Goal: Task Accomplishment & Management: Complete application form

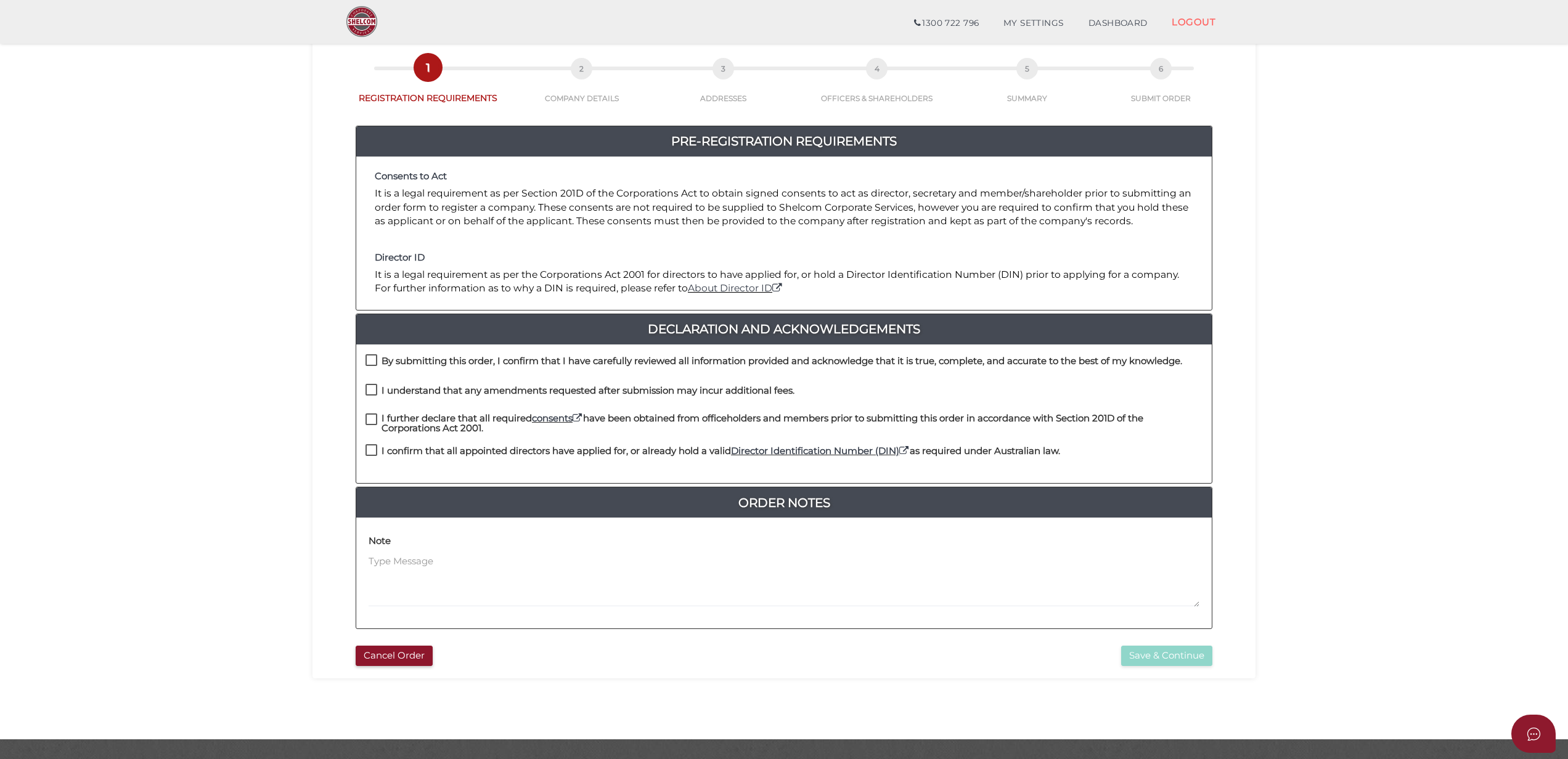
scroll to position [87, 0]
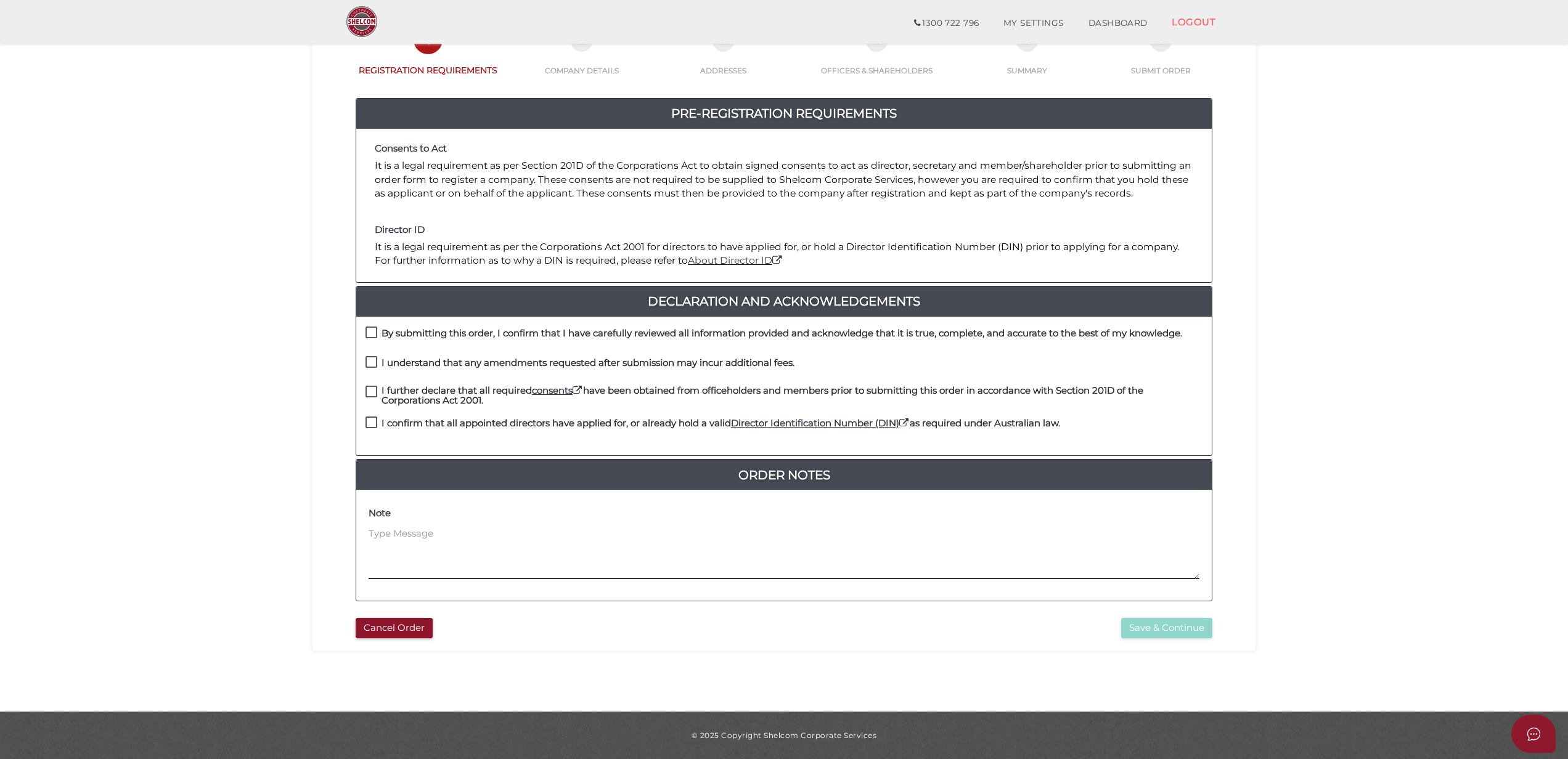
click at [393, 537] on textarea at bounding box center [783, 553] width 831 height 53
click at [454, 337] on h4 "By submitting this order, I confirm that I have carefully reviewed all informat…" at bounding box center [781, 333] width 800 height 11
checkbox input "true"
click at [445, 364] on h4 "I understand that any amendments requested after submission may incur additiona…" at bounding box center [588, 363] width 413 height 11
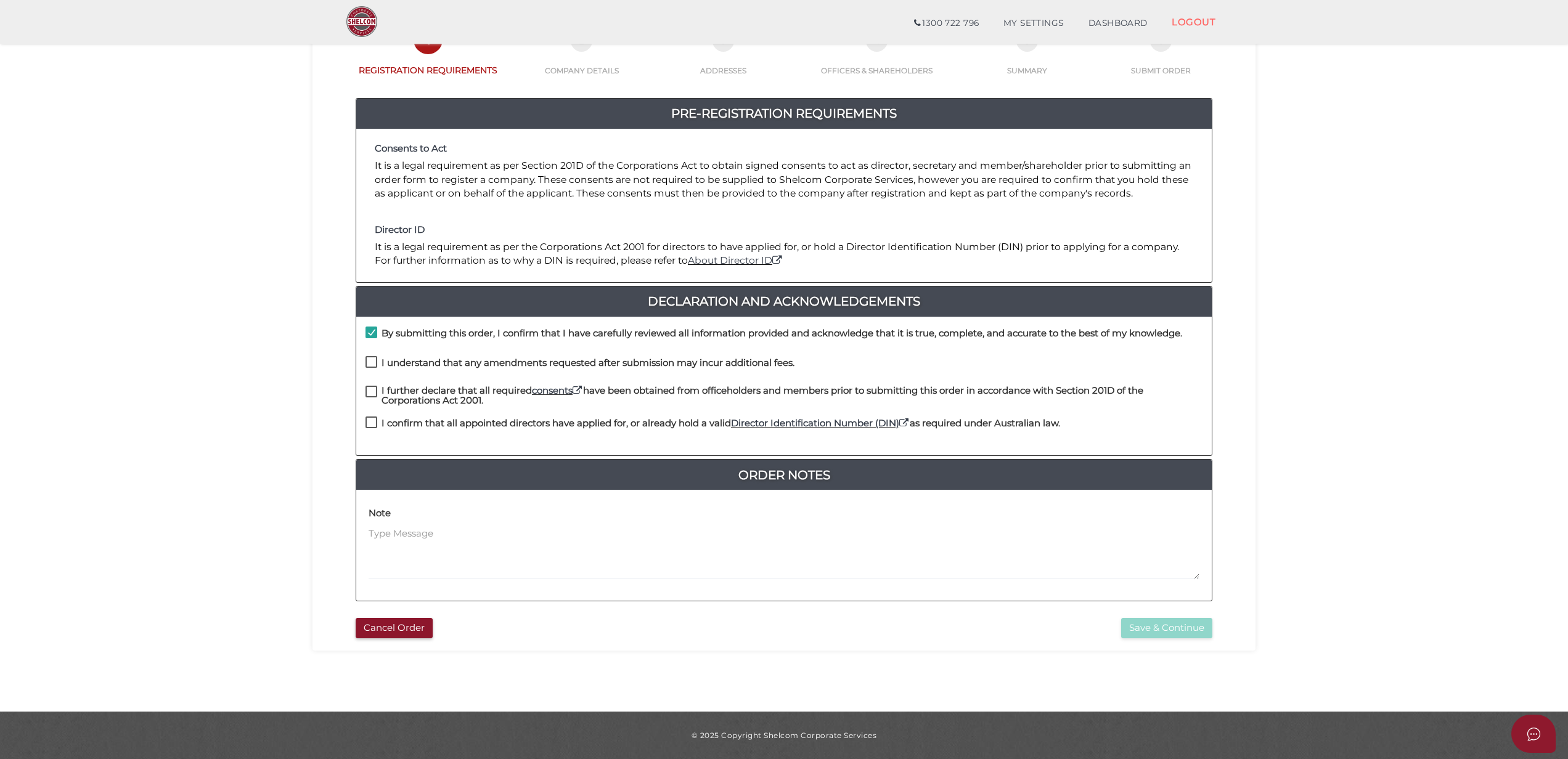
checkbox input "true"
click at [442, 392] on h4 "I further declare that all required consents have been obtained from officehold…" at bounding box center [792, 396] width 821 height 20
checkbox input "true"
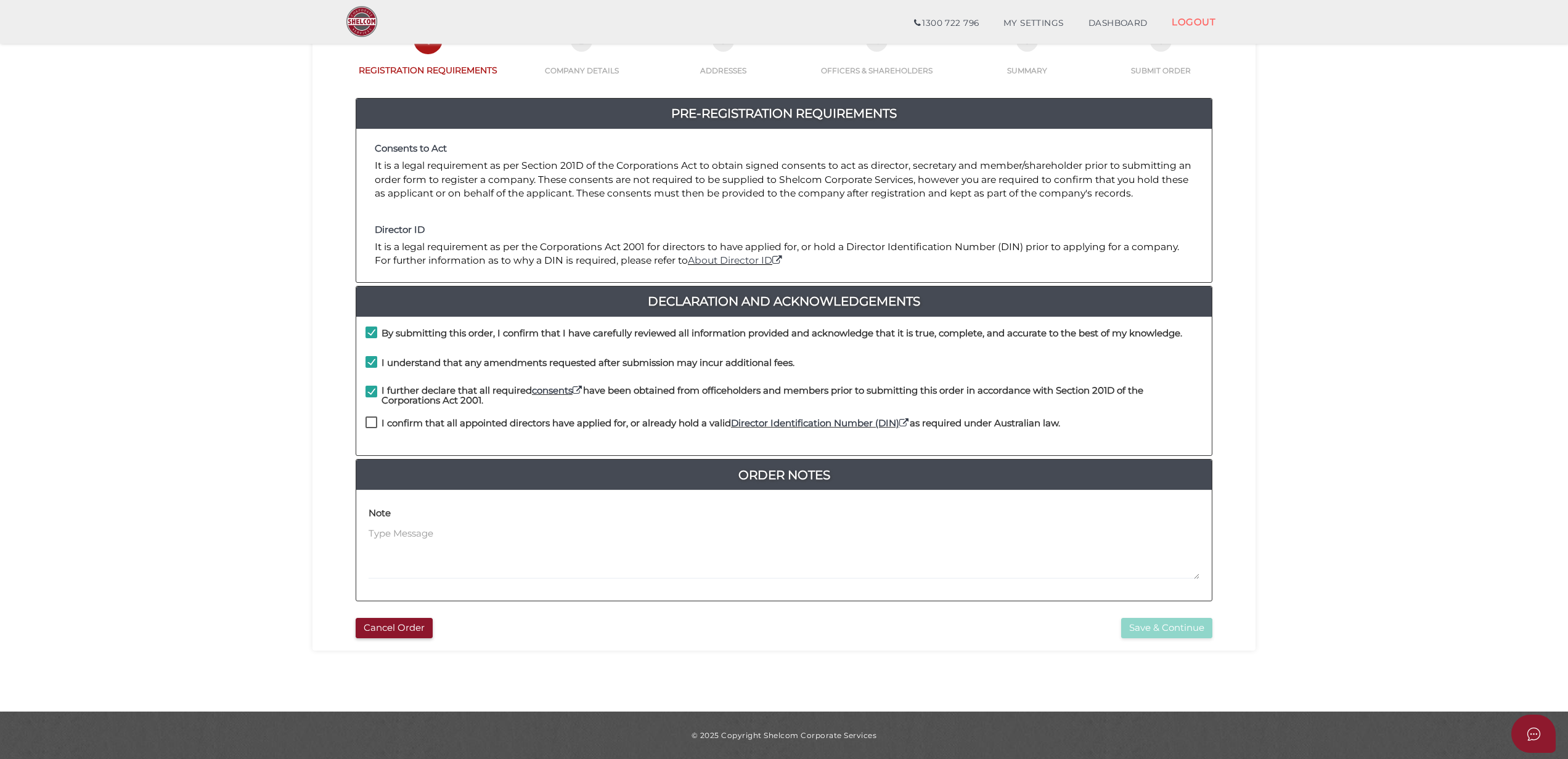
click at [432, 422] on h4 "I confirm that all appointed directors have applied for, or already hold a vali…" at bounding box center [721, 424] width 679 height 11
click at [716, 426] on h4 "I confirm that all appointed directors have applied for, or already hold a vali…" at bounding box center [721, 424] width 679 height 11
checkbox input "true"
click at [1139, 624] on button "Save & Continue" at bounding box center [1166, 628] width 91 height 20
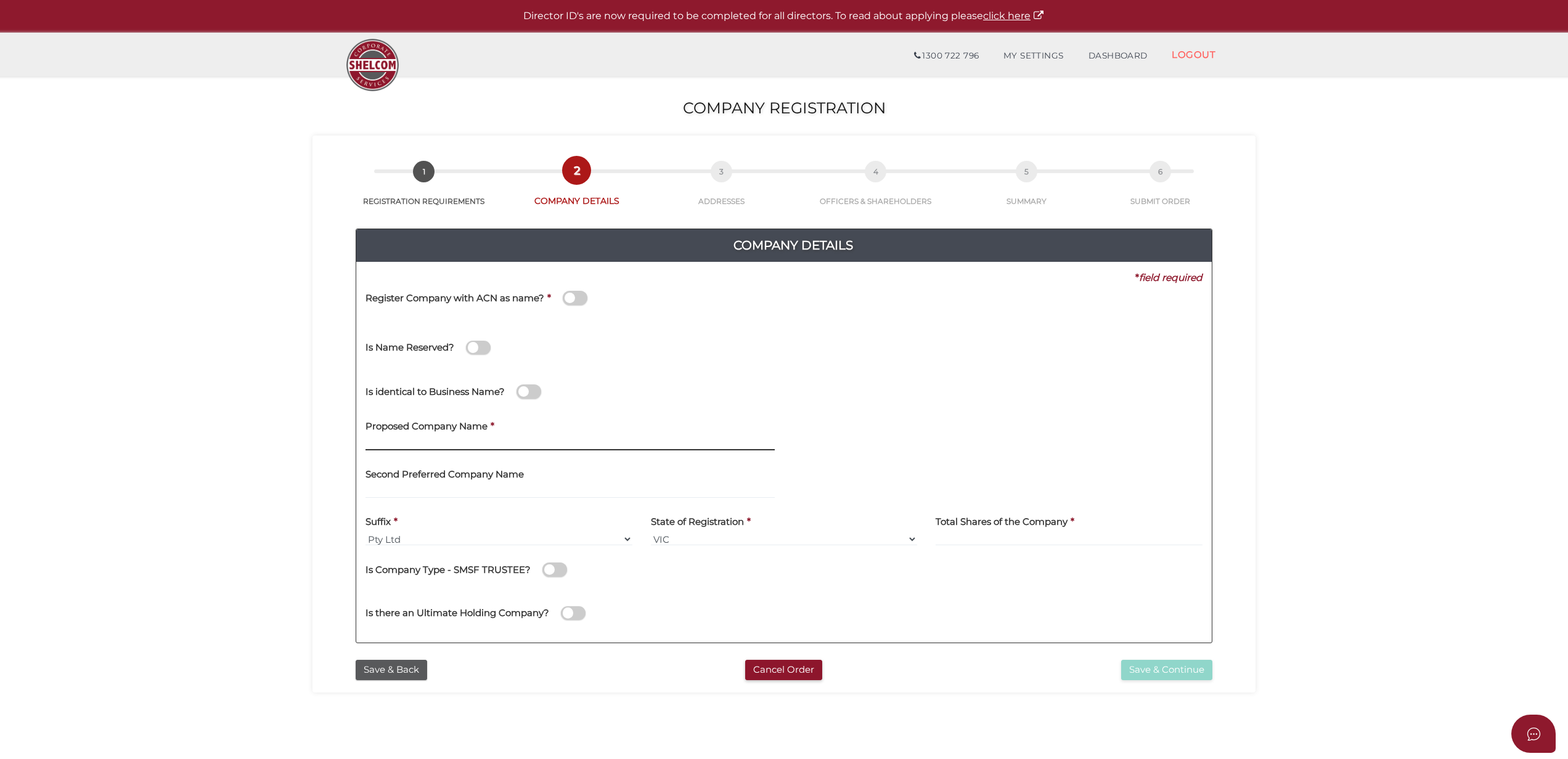
click at [511, 440] on input "text" at bounding box center [570, 443] width 409 height 14
type input "dsgskdjgv"
click at [536, 483] on div "Second Preferred Company Name" at bounding box center [570, 479] width 409 height 39
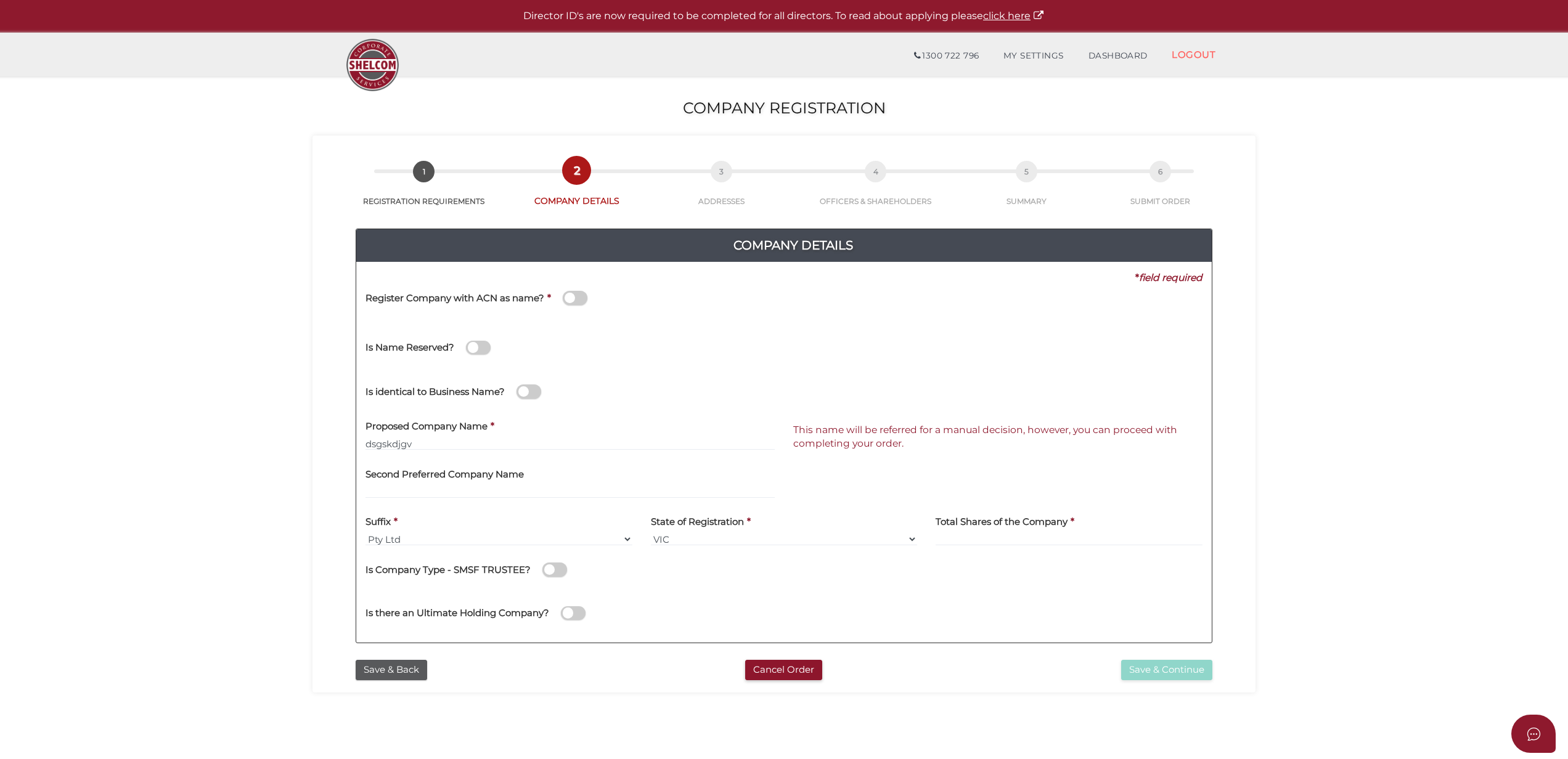
click at [1003, 526] on h4 "Total Shares of the Company" at bounding box center [1001, 522] width 132 height 11
click at [1003, 526] on div "Total Shares of the Company *" at bounding box center [1069, 527] width 267 height 39
click at [1004, 537] on input at bounding box center [1069, 539] width 267 height 14
type input "12"
click at [1139, 643] on div "Company Details 0f6e52f5f2eca68b2693963826271084 8e000008d33a78933196cb3171e542…" at bounding box center [784, 436] width 856 height 415
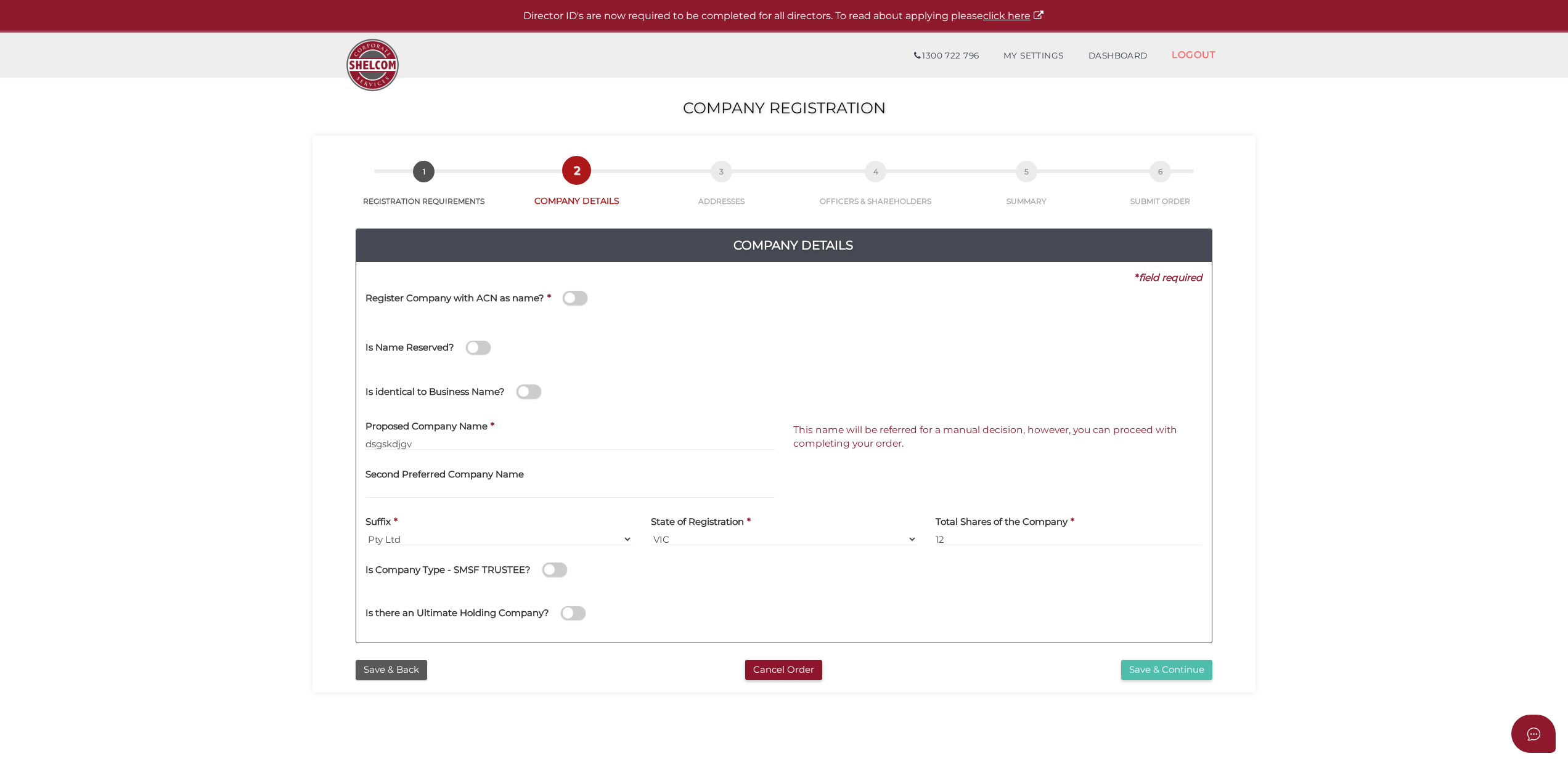
click at [1162, 663] on button "Save & Continue" at bounding box center [1166, 670] width 91 height 20
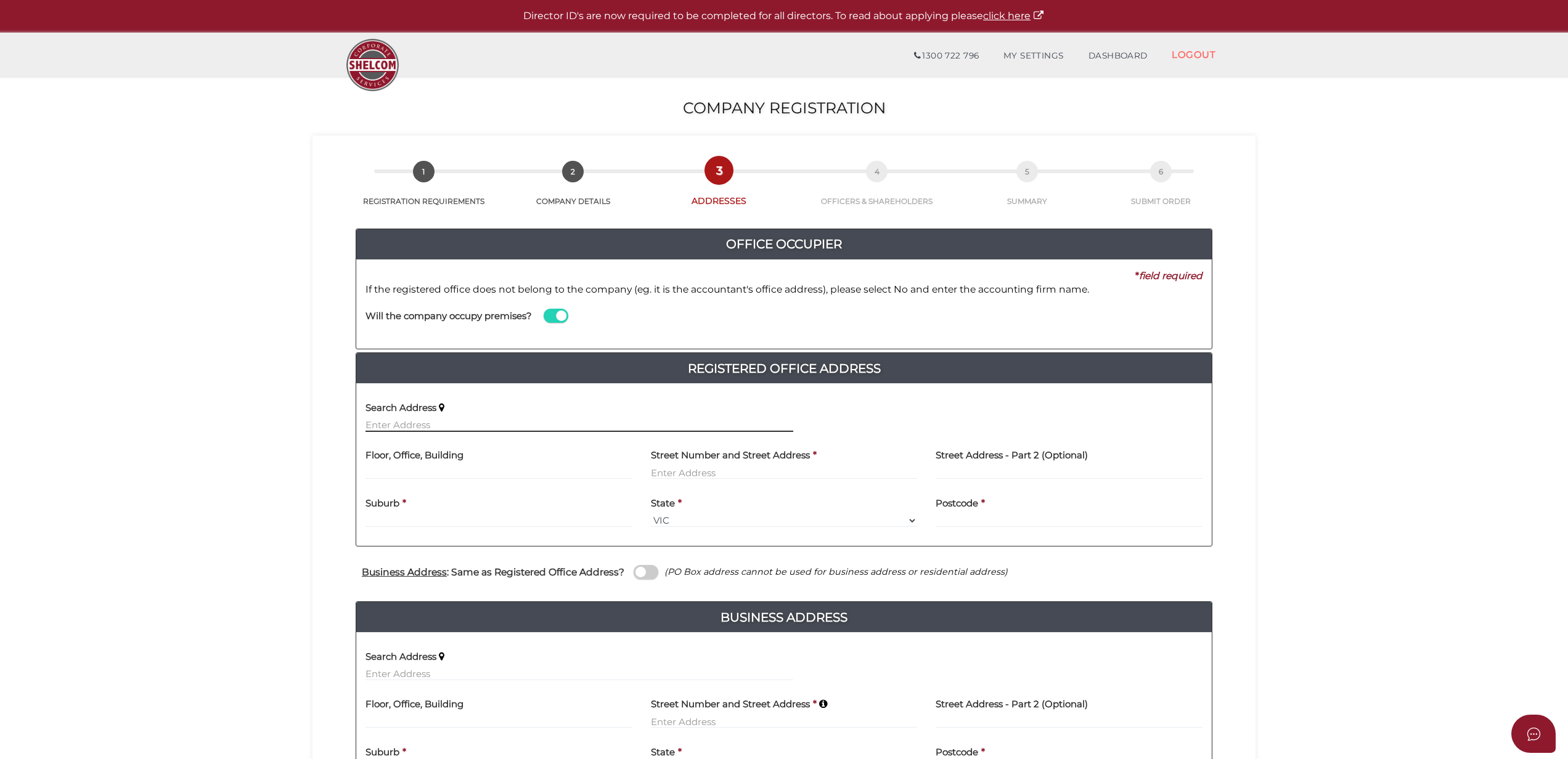
click at [458, 424] on input "text" at bounding box center [579, 425] width 428 height 14
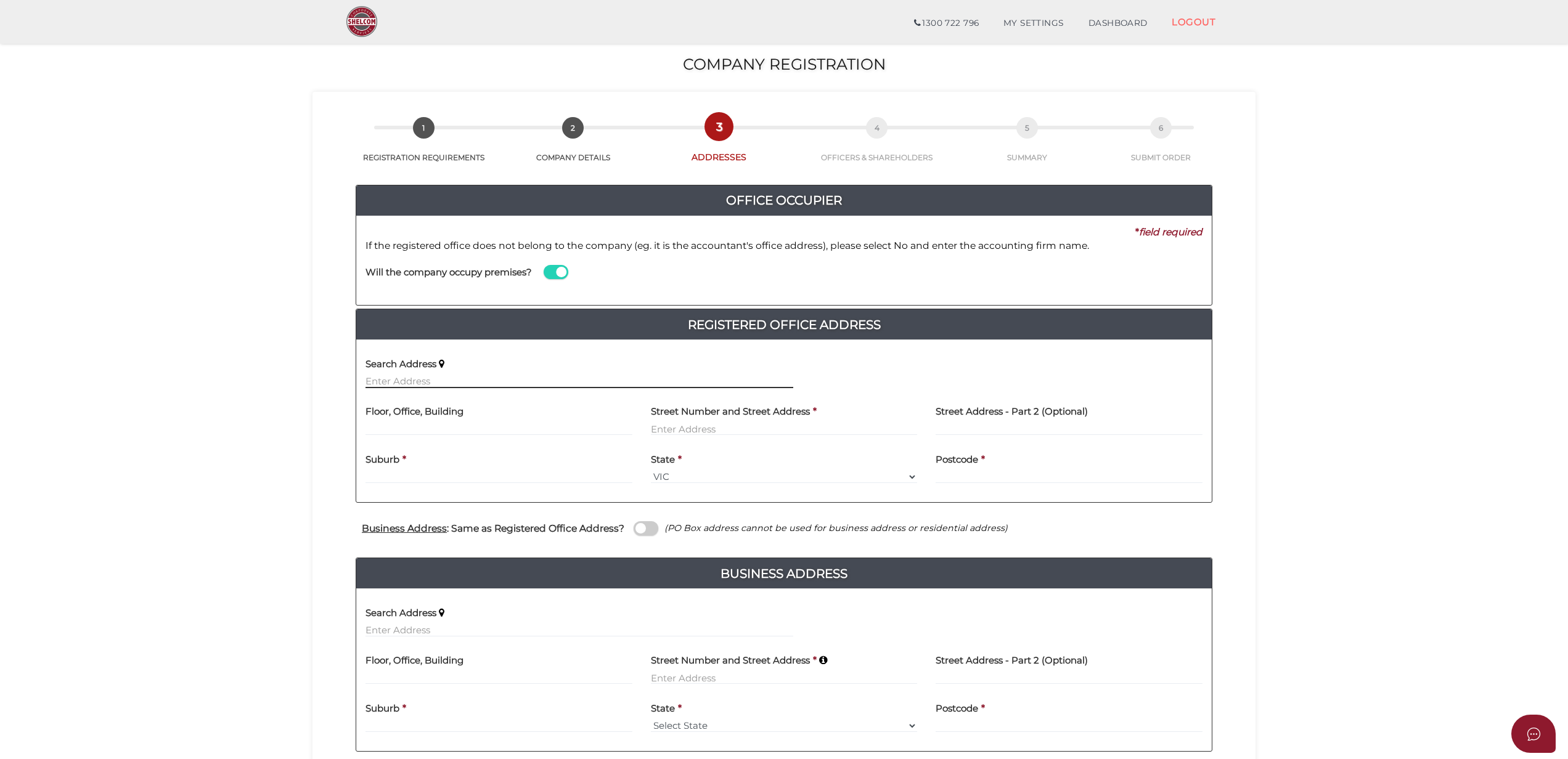
scroll to position [82, 0]
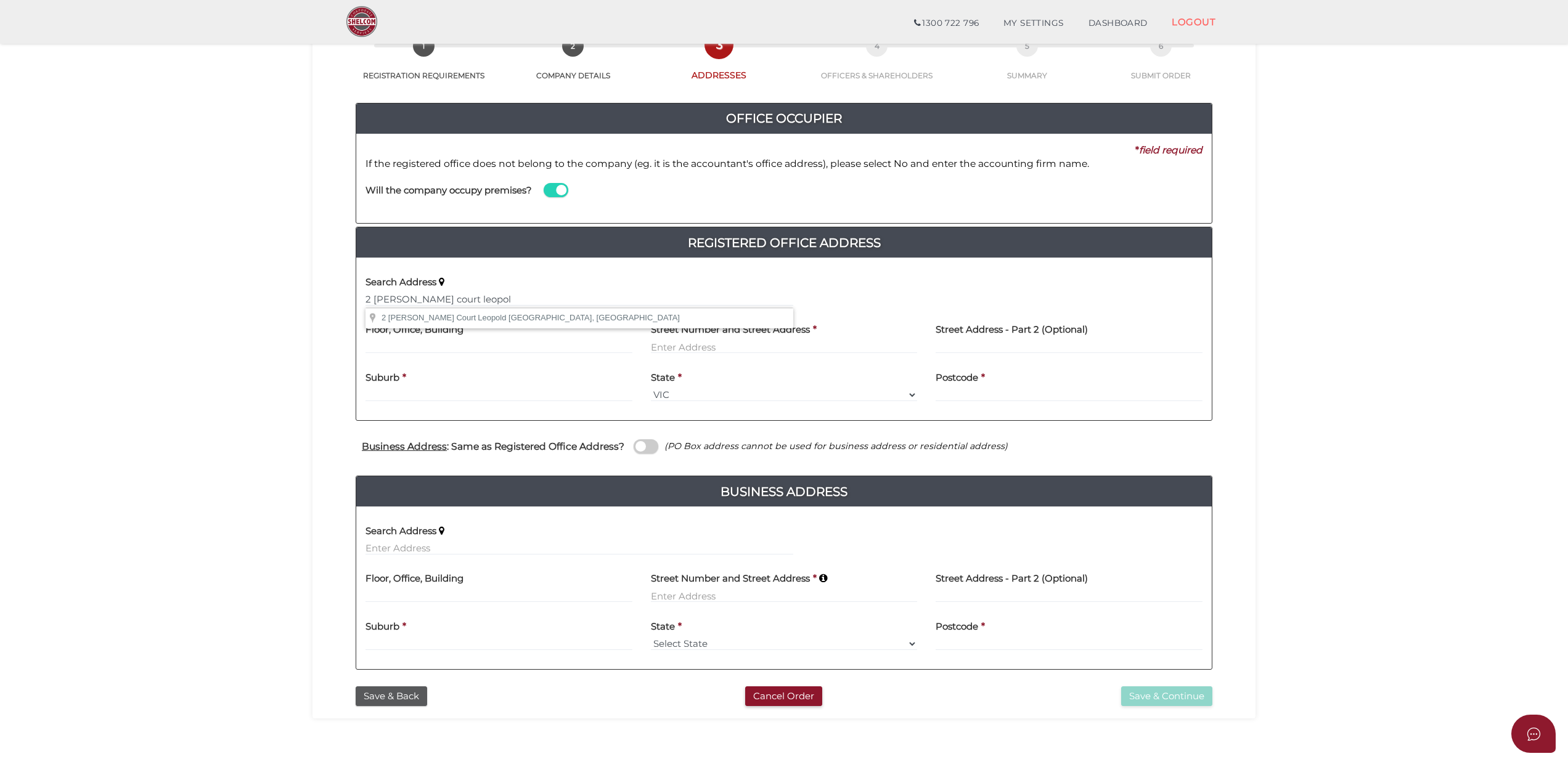
type input "[STREET_ADDRESS][PERSON_NAME][PERSON_NAME]"
type input "[STREET_ADDRESS][PERSON_NAME]"
type input "[PERSON_NAME]"
select select "VIC"
type input "3224"
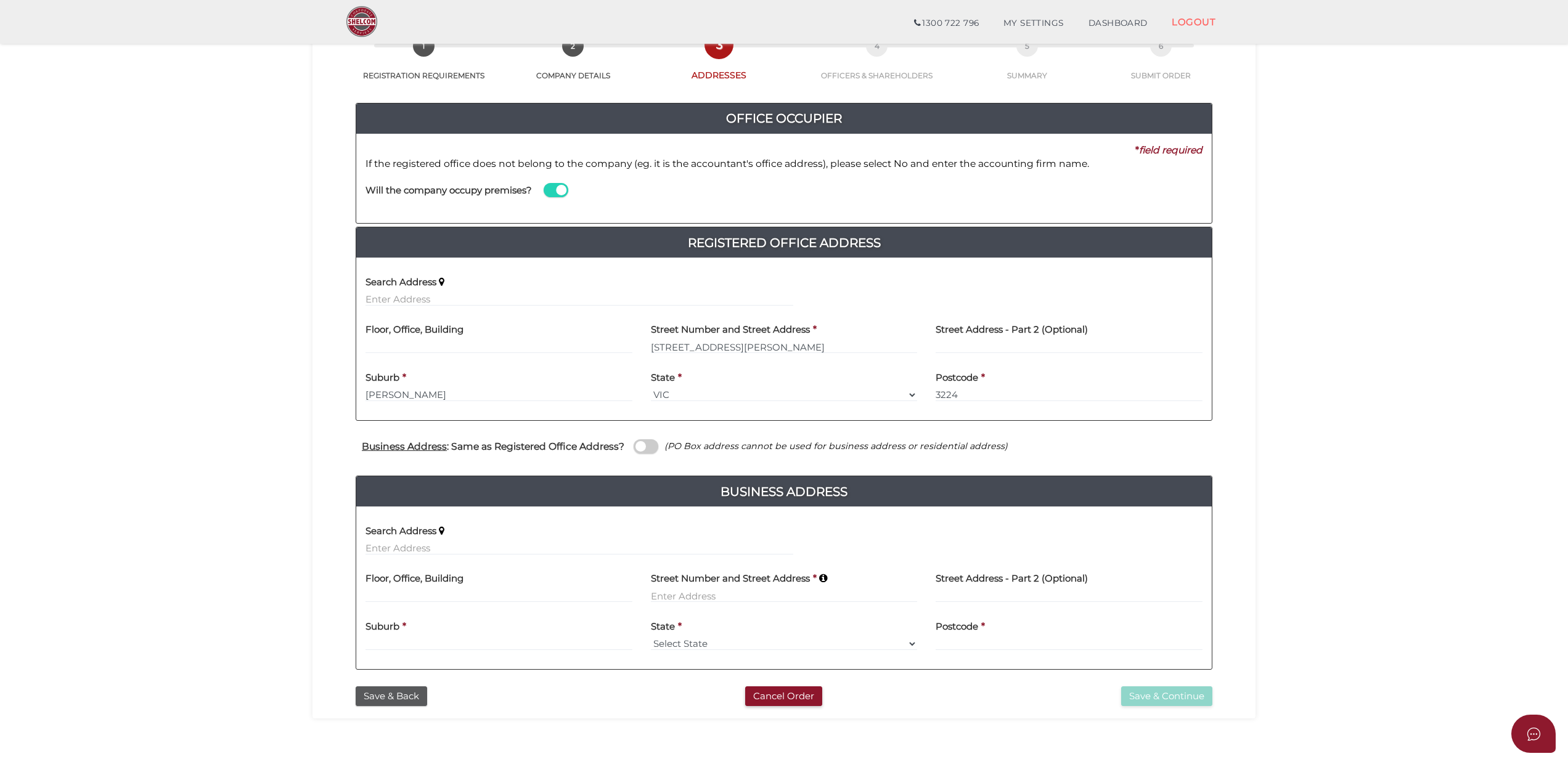
click at [1292, 401] on section "Company Registration 8e000008d33a78933196cb3171e542cf 1 REGISTRATION REQUIREMEN…" at bounding box center [784, 360] width 1568 height 818
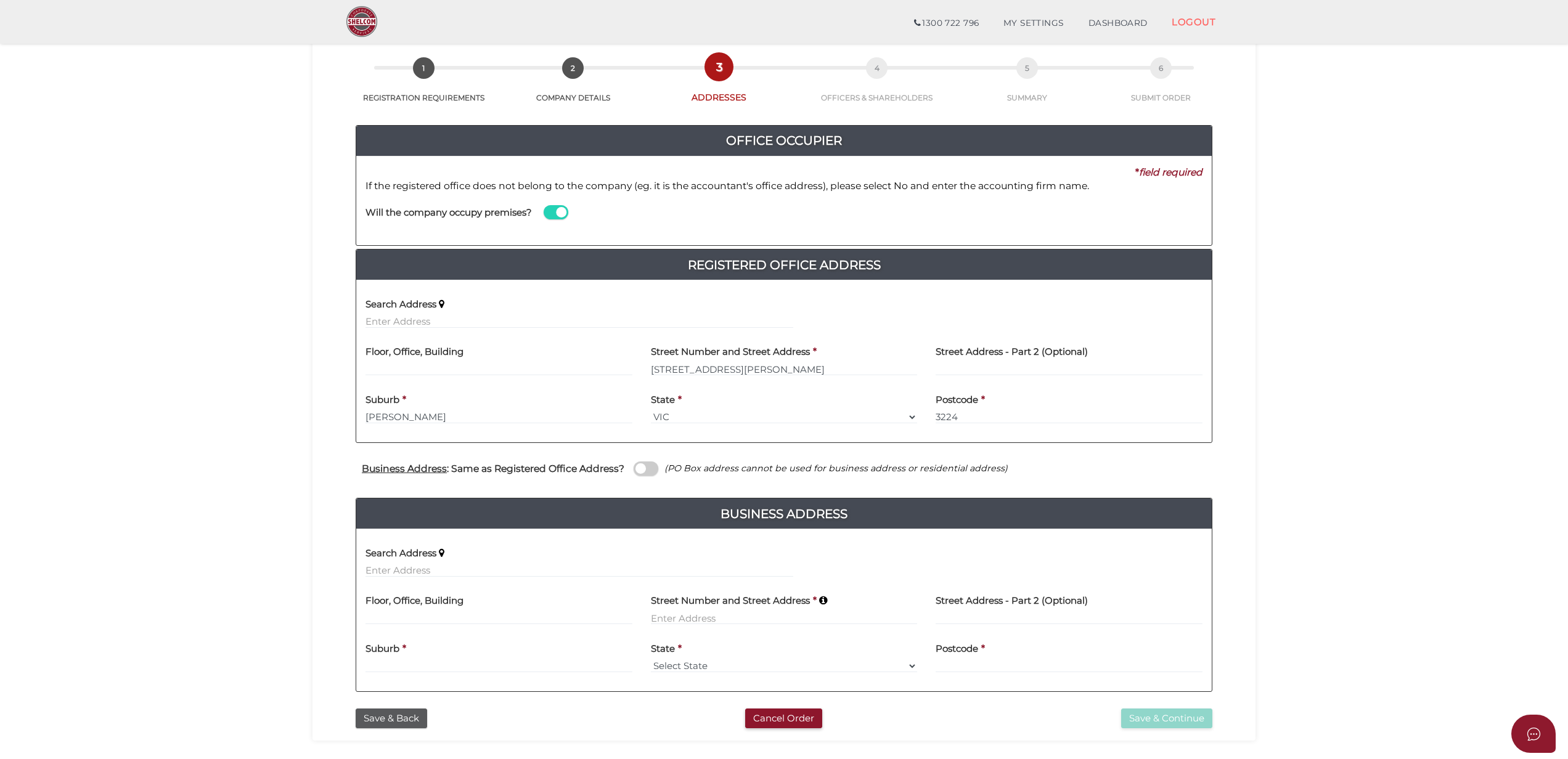
scroll to position [59, 0]
